Goal: Task Accomplishment & Management: Manage account settings

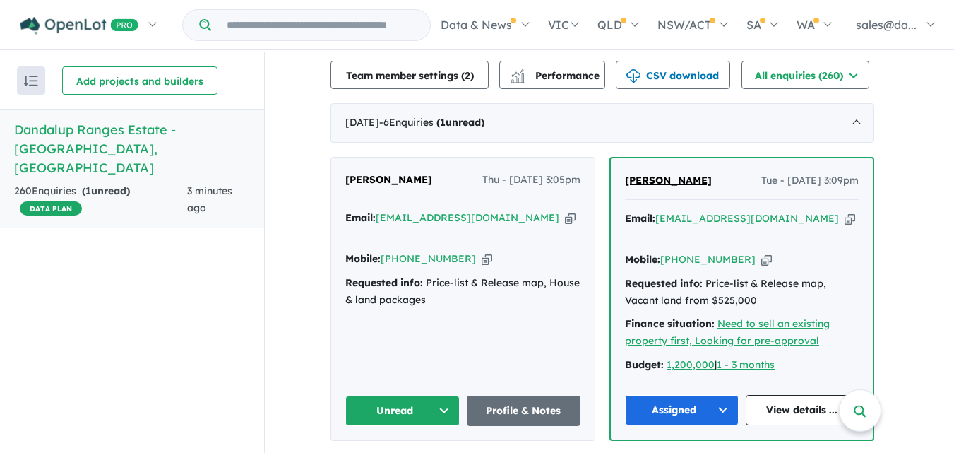
scroll to position [527, 0]
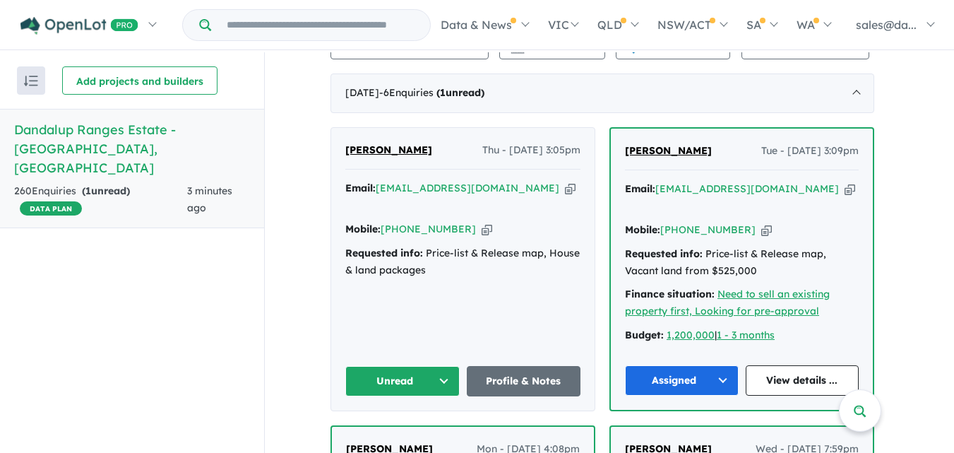
click at [442, 366] on button "Unread" at bounding box center [402, 381] width 114 height 30
click at [397, 431] on button "Assigned" at bounding box center [407, 447] width 123 height 32
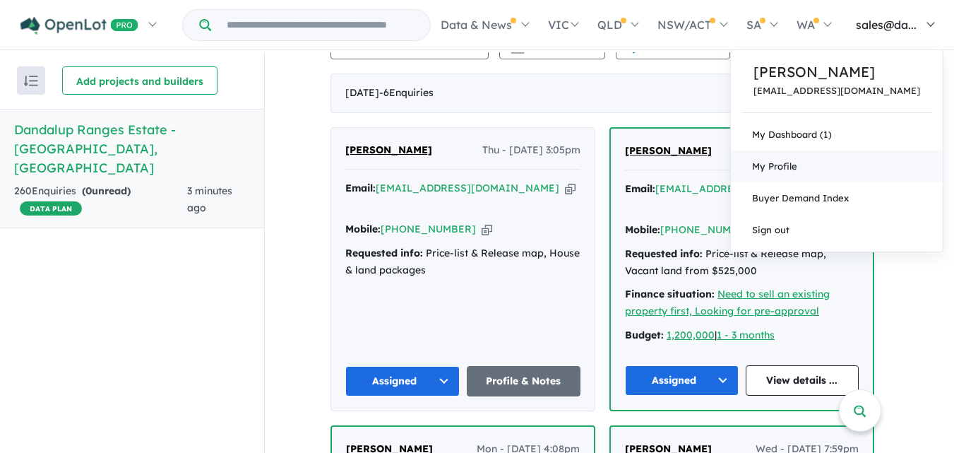
click at [788, 157] on link "My Profile" at bounding box center [837, 166] width 212 height 32
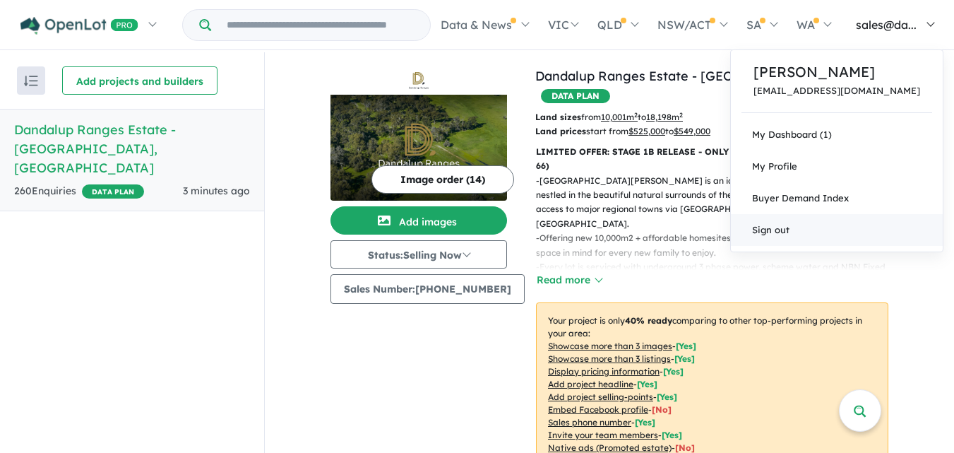
click at [824, 225] on link "Sign out" at bounding box center [837, 230] width 212 height 32
